Goal: Information Seeking & Learning: Find specific fact

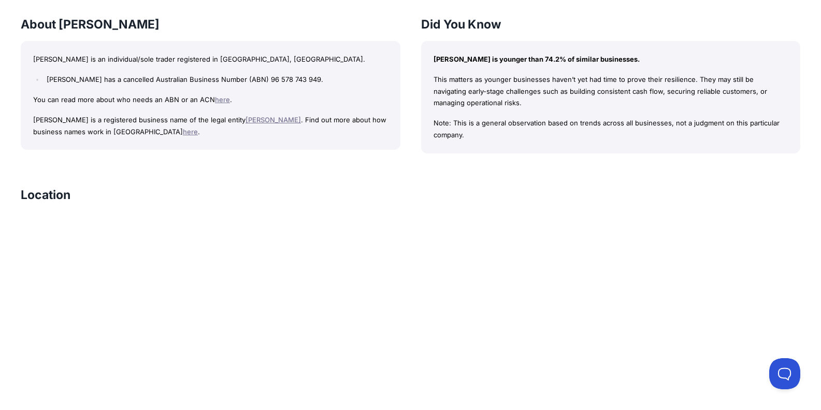
scroll to position [932, 0]
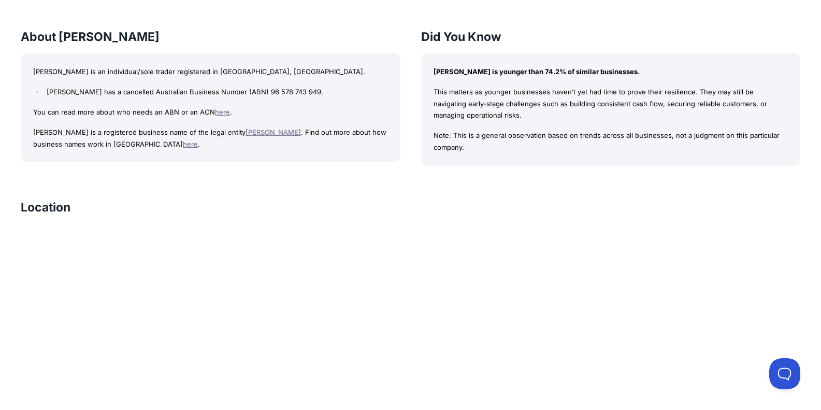
click at [183, 145] on link "here" at bounding box center [190, 144] width 15 height 8
click at [284, 132] on link "LEPRE, JOHN R" at bounding box center [273, 132] width 55 height 8
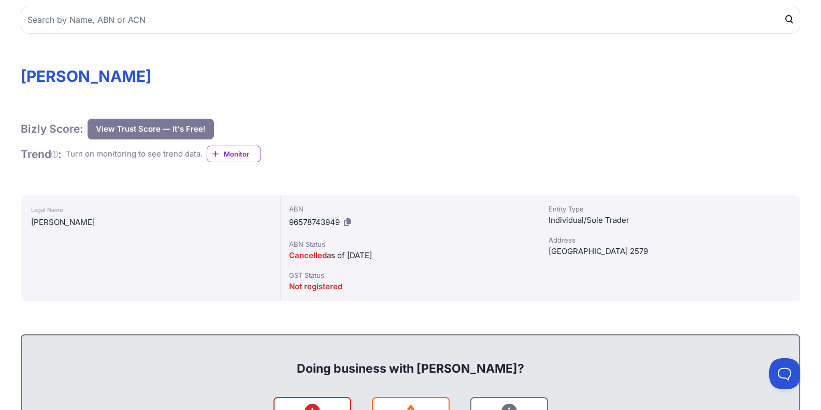
scroll to position [0, 0]
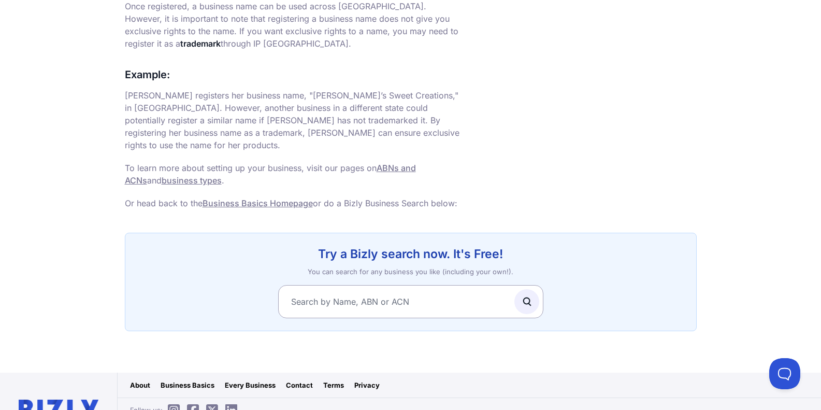
scroll to position [218, 0]
